Goal: Navigation & Orientation: Find specific page/section

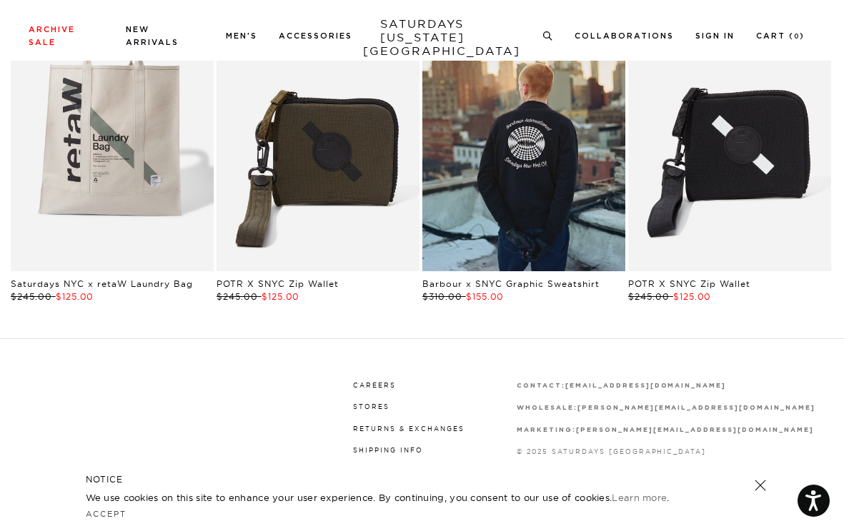
scroll to position [2508, 0]
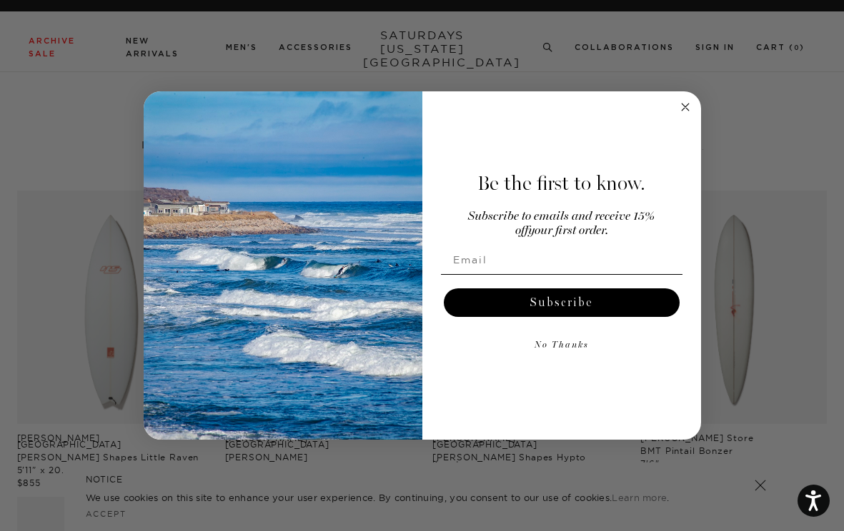
click at [681, 104] on circle "Close dialog" at bounding box center [684, 107] width 16 height 16
